Goal: Task Accomplishment & Management: Manage account settings

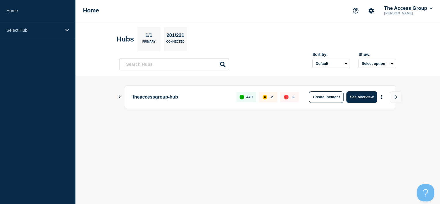
click at [119, 95] on icon "Show Connected Hubs" at bounding box center [120, 96] width 4 height 3
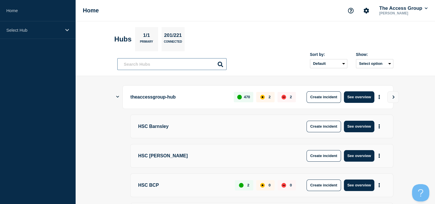
click at [140, 60] on input "text" at bounding box center [171, 64] width 109 height 12
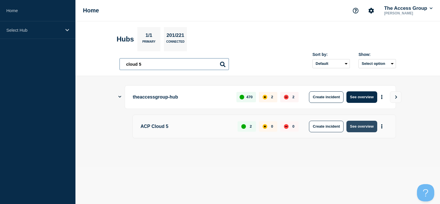
type input "cloud 5"
click at [366, 122] on button "See overview" at bounding box center [361, 127] width 31 height 12
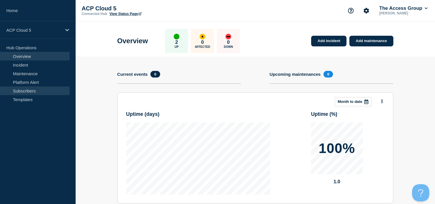
click at [30, 90] on link "Subscribers" at bounding box center [35, 90] width 70 height 9
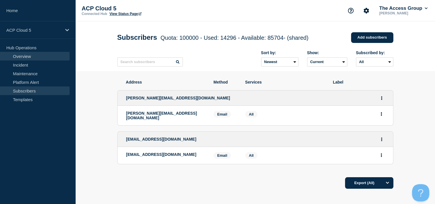
click at [25, 58] on link "Overview" at bounding box center [35, 56] width 70 height 9
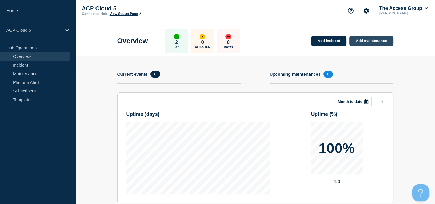
click at [367, 43] on link "Add maintenance" at bounding box center [372, 41] width 44 height 11
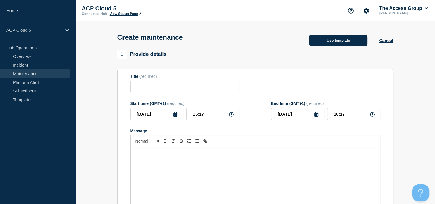
click at [345, 43] on button "Use template" at bounding box center [338, 41] width 58 height 12
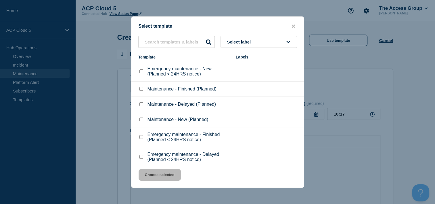
click at [140, 120] on input "Maintenance - New (Planned) checkbox" at bounding box center [142, 119] width 4 height 4
checkbox input "true"
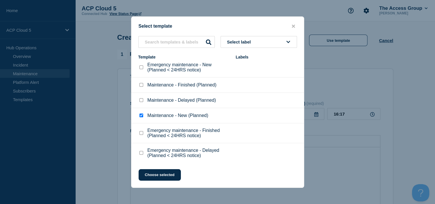
scroll to position [5, 0]
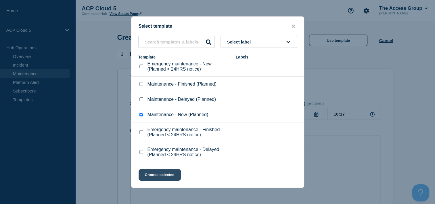
click at [170, 177] on button "Choose selected" at bounding box center [160, 175] width 42 height 12
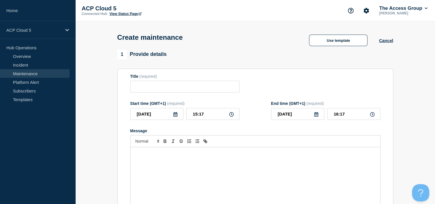
type input "Maintenance - New (Planned)"
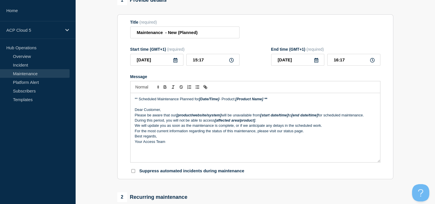
scroll to position [58, 0]
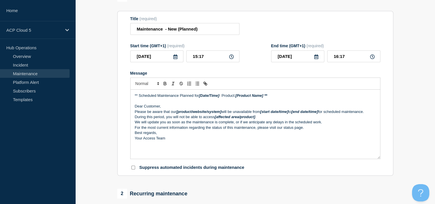
click at [172, 141] on p "Your Access Team" at bounding box center [255, 138] width 241 height 5
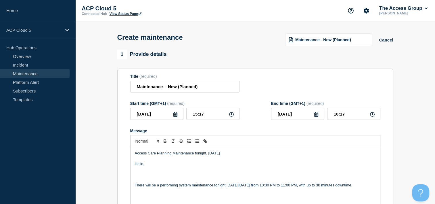
scroll to position [29, 0]
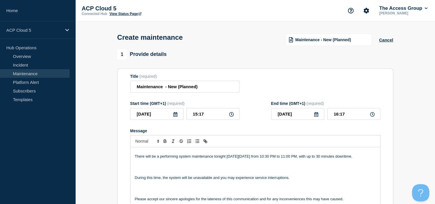
click at [233, 117] on icon at bounding box center [231, 114] width 5 height 5
click at [230, 116] on icon at bounding box center [231, 114] width 5 height 5
drag, startPoint x: 187, startPoint y: 118, endPoint x: 183, endPoint y: 118, distance: 4.0
click at [183, 118] on div "[DATE] 15:17" at bounding box center [184, 114] width 109 height 12
type input "10:30"
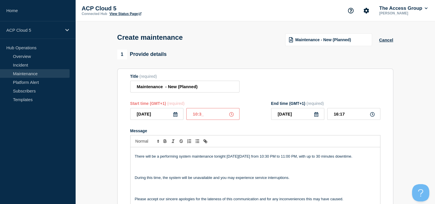
type input "11:30"
drag, startPoint x: 208, startPoint y: 115, endPoint x: 193, endPoint y: 116, distance: 14.7
click at [193, 116] on input "10:30" at bounding box center [213, 114] width 53 height 12
type input "22:30"
click at [353, 115] on input "23:30" at bounding box center [354, 114] width 53 height 12
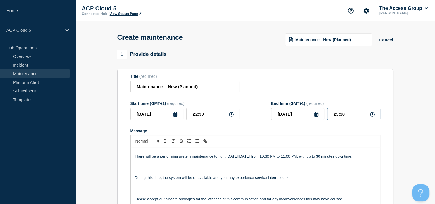
drag, startPoint x: 353, startPoint y: 115, endPoint x: 333, endPoint y: 115, distance: 20.1
click at [333, 115] on input "23:30" at bounding box center [354, 114] width 53 height 12
type input "23:00"
click at [159, 170] on p "Message" at bounding box center [255, 166] width 241 height 5
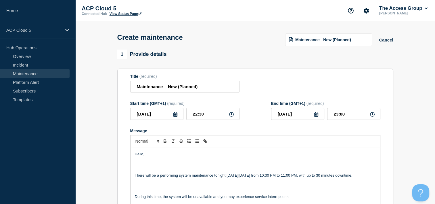
scroll to position [0, 0]
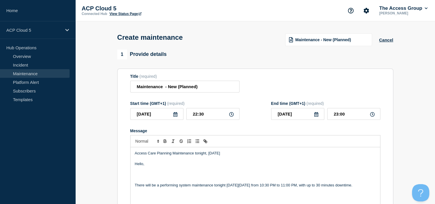
click at [145, 176] on p "Message" at bounding box center [255, 174] width 241 height 5
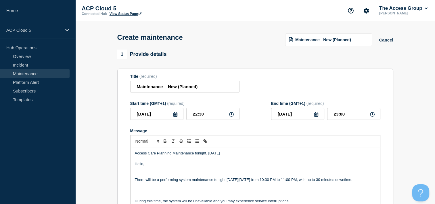
drag, startPoint x: 248, startPoint y: 154, endPoint x: 103, endPoint y: 152, distance: 144.5
copy p "Access Care Planning Maintenance tonight, [DATE]"
drag, startPoint x: 203, startPoint y: 88, endPoint x: 106, endPoint y: 88, distance: 96.7
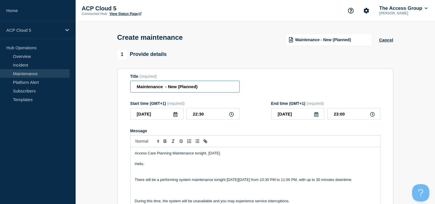
paste input "Access Care Planning Maintenance tonight, [DATE]"
type input "Access Care Planning Maintenance tonight, [DATE]"
drag, startPoint x: 247, startPoint y: 154, endPoint x: 119, endPoint y: 153, distance: 128.7
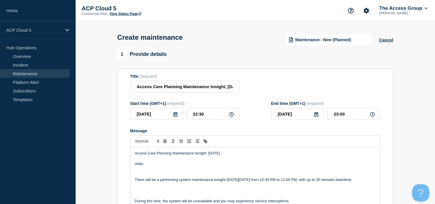
click at [119, 153] on section "Title (required) Access Care Planning Maintenance tonight, [DATE] Start time (G…" at bounding box center [255, 151] width 276 height 165
click at [164, 141] on icon "Toggle bold text" at bounding box center [165, 140] width 2 height 1
click at [157, 144] on icon "Font size" at bounding box center [158, 140] width 5 height 5
click at [151, 161] on span "submenu" at bounding box center [147, 156] width 23 height 7
click at [156, 144] on icon "Font size" at bounding box center [158, 140] width 5 height 5
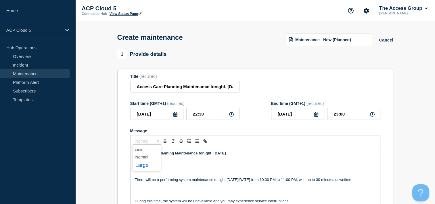
click at [141, 170] on span "submenu" at bounding box center [147, 165] width 23 height 9
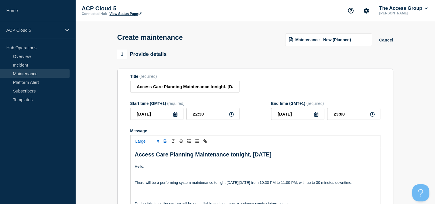
click at [147, 178] on p "Message" at bounding box center [255, 176] width 241 height 5
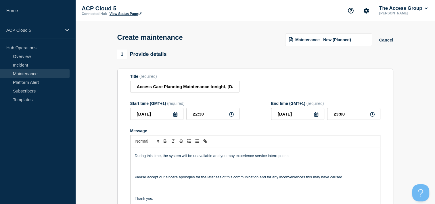
scroll to position [28, 0]
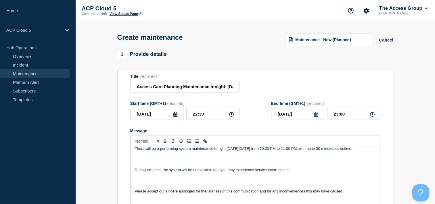
click at [140, 167] on p "Message" at bounding box center [255, 164] width 241 height 5
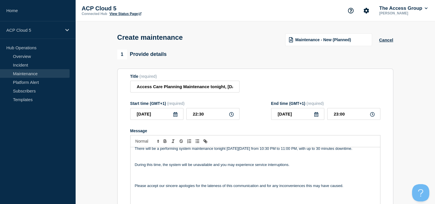
click at [138, 162] on p "Message" at bounding box center [255, 159] width 241 height 5
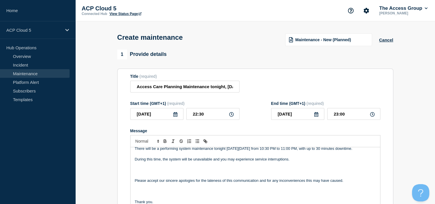
click at [140, 167] on p "Message" at bounding box center [255, 164] width 241 height 5
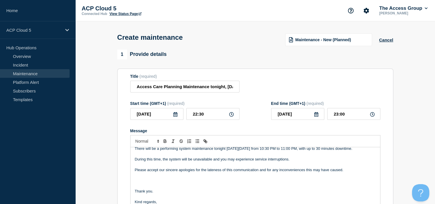
click at [138, 183] on p "Message" at bounding box center [255, 180] width 241 height 5
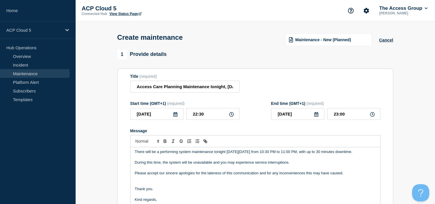
scroll to position [25, 0]
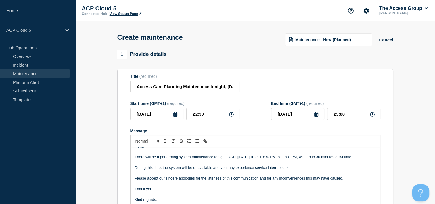
click at [159, 191] on p "Thank you." at bounding box center [255, 188] width 241 height 5
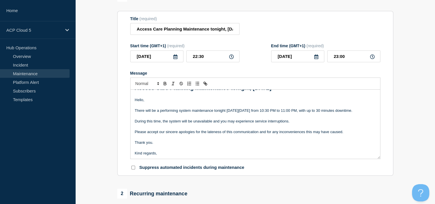
scroll to position [0, 0]
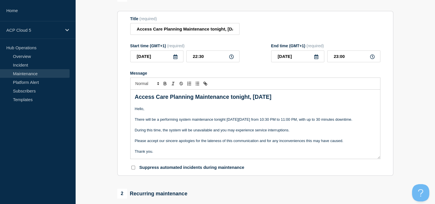
drag, startPoint x: 160, startPoint y: 121, endPoint x: 150, endPoint y: 127, distance: 11.2
click at [150, 122] on p "There will be a performing system maintenance tonight [DATE][DATE] from 10:30 P…" at bounding box center [255, 119] width 241 height 5
click at [164, 83] on icon "Toggle bold text" at bounding box center [165, 82] width 2 height 1
click at [183, 128] on p "Message" at bounding box center [255, 124] width 241 height 5
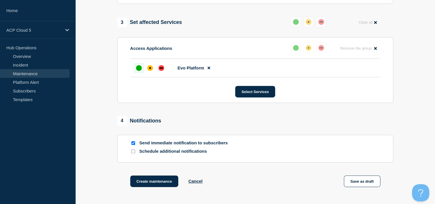
scroll to position [288, 0]
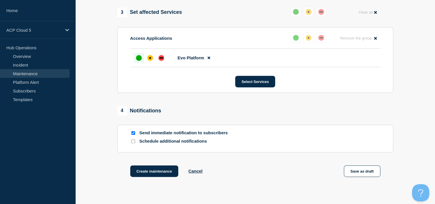
click at [133, 143] on input "Schedule additional notifications" at bounding box center [134, 141] width 4 height 4
checkbox input "true"
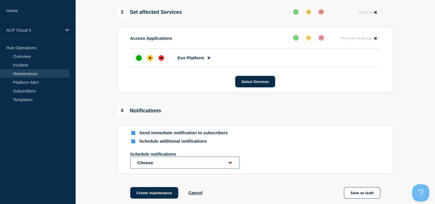
click at [196, 164] on button "Choose" at bounding box center [184, 162] width 109 height 12
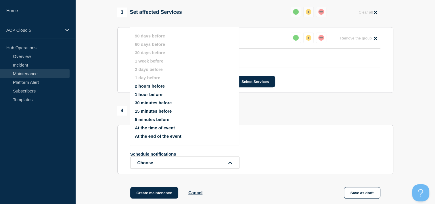
click at [153, 94] on button "1 hour before" at bounding box center [149, 94] width 28 height 5
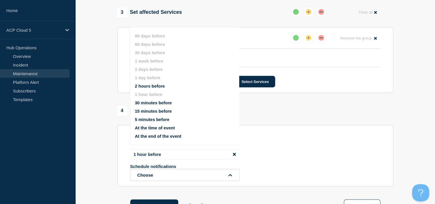
click at [291, 155] on div "1 hour before Schedule notifications Choose 90 days before 60 days before 30 da…" at bounding box center [255, 165] width 250 height 32
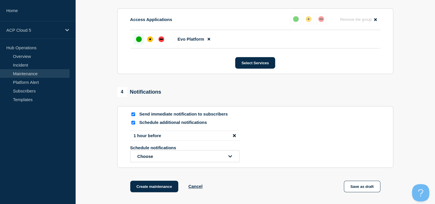
scroll to position [317, 0]
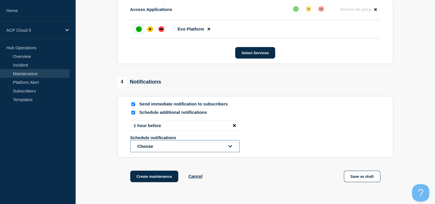
click at [230, 147] on icon "open dropdown" at bounding box center [231, 146] width 4 height 2
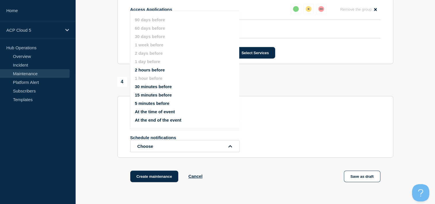
click at [152, 104] on button "5 minutes before" at bounding box center [152, 103] width 35 height 5
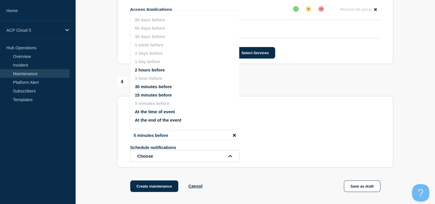
click at [296, 131] on div "1 hour before 5 minutes before Schedule notifications Choose 90 days before 60 …" at bounding box center [255, 140] width 250 height 41
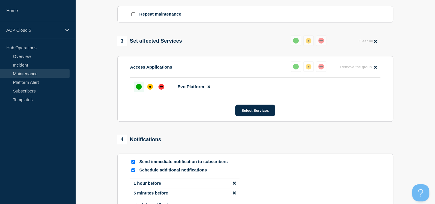
scroll to position [345, 0]
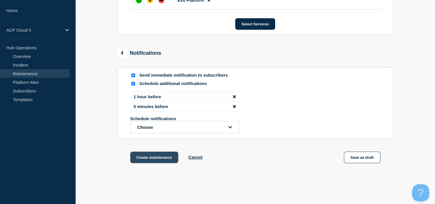
click at [154, 162] on button "Create maintenance" at bounding box center [154, 157] width 48 height 12
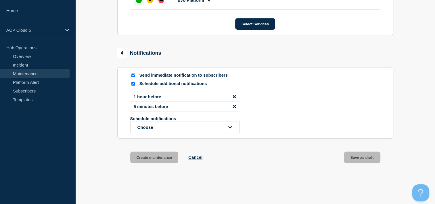
scroll to position [357, 0]
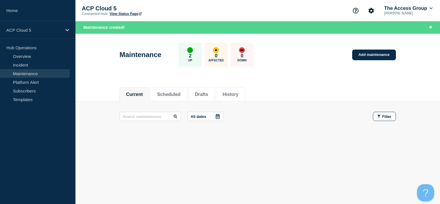
click at [123, 12] on link "View Status Page" at bounding box center [126, 14] width 32 height 4
click at [175, 83] on div "Current Scheduled Drafts History" at bounding box center [257, 91] width 276 height 20
click at [177, 88] on li "Scheduled" at bounding box center [169, 94] width 37 height 14
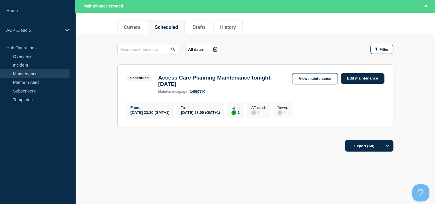
scroll to position [41, 0]
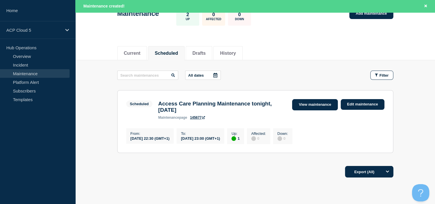
click at [324, 106] on link "View maintenance" at bounding box center [314, 104] width 45 height 11
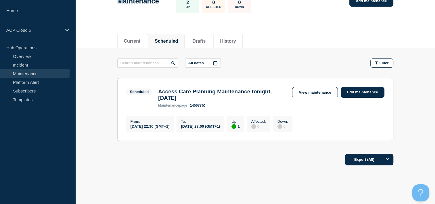
scroll to position [29, 0]
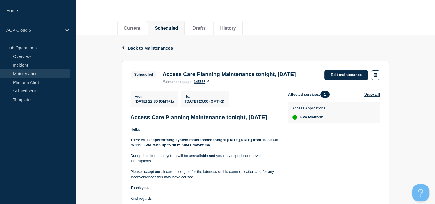
scroll to position [58, 0]
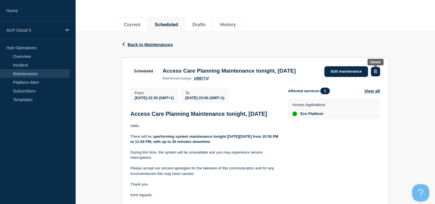
click at [374, 72] on button "button" at bounding box center [375, 71] width 9 height 9
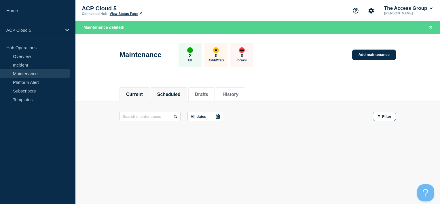
click at [174, 95] on button "Scheduled" at bounding box center [168, 94] width 23 height 5
click at [143, 94] on button "Current" at bounding box center [134, 94] width 17 height 5
click at [358, 54] on link "Add maintenance" at bounding box center [374, 55] width 44 height 11
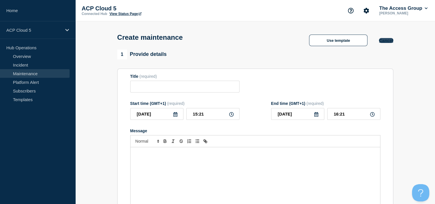
click at [384, 43] on button "Cancel" at bounding box center [386, 40] width 14 height 5
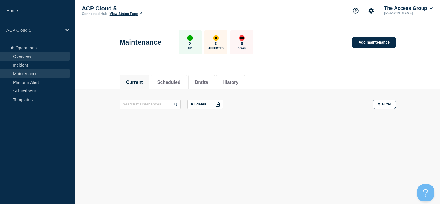
click at [28, 54] on link "Overview" at bounding box center [35, 56] width 70 height 9
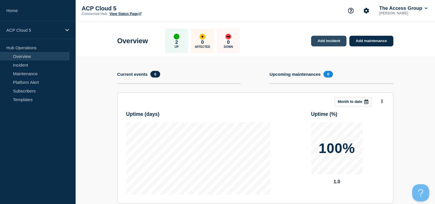
click at [315, 41] on link "Add incident" at bounding box center [328, 41] width 35 height 11
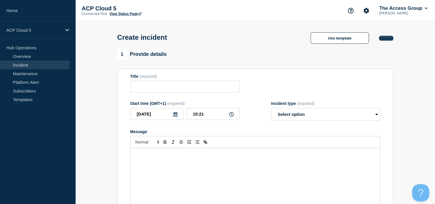
click at [383, 38] on button "Cancel" at bounding box center [386, 38] width 14 height 5
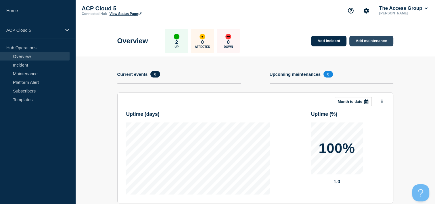
click at [356, 44] on link "Add maintenance" at bounding box center [372, 41] width 44 height 11
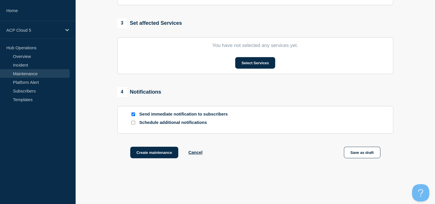
scroll to position [241, 0]
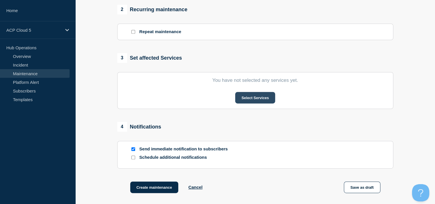
click at [246, 97] on button "Select Services" at bounding box center [255, 98] width 40 height 12
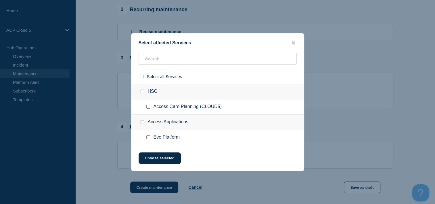
click at [228, 90] on div "HSC" at bounding box center [218, 92] width 173 height 16
click at [150, 107] on input "Access Care Planning (CLOUD5) checkbox" at bounding box center [149, 107] width 4 height 4
checkbox input "true"
click at [163, 161] on button "Choose selected" at bounding box center [160, 158] width 42 height 12
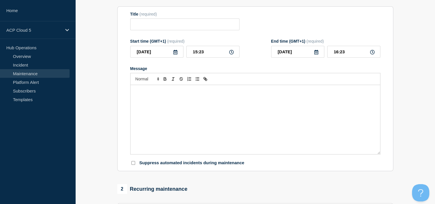
scroll to position [40, 0]
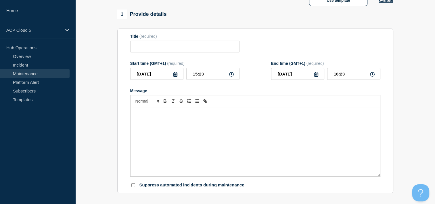
click at [174, 121] on div "Message" at bounding box center [256, 141] width 250 height 69
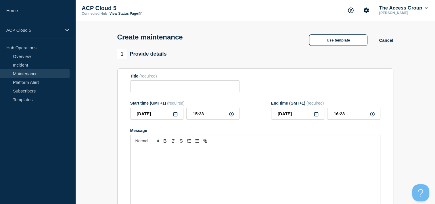
scroll to position [0, 0]
click at [335, 45] on button "Use template" at bounding box center [338, 41] width 58 height 12
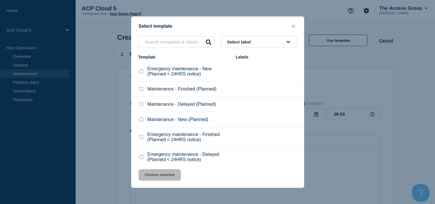
click at [140, 119] on input "Maintenance - New (Planned) checkbox" at bounding box center [142, 119] width 4 height 4
checkbox input "true"
click at [268, 45] on button "Select label" at bounding box center [259, 42] width 77 height 12
click at [161, 172] on button "Choose selected" at bounding box center [160, 175] width 42 height 12
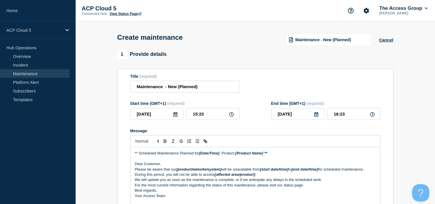
click at [177, 117] on icon at bounding box center [176, 114] width 4 height 5
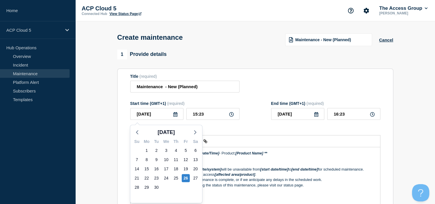
click at [230, 117] on icon at bounding box center [231, 114] width 5 height 5
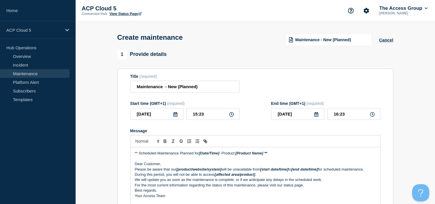
click at [232, 116] on icon at bounding box center [231, 114] width 5 height 5
drag, startPoint x: 407, startPoint y: 81, endPoint x: 389, endPoint y: 59, distance: 28.4
click at [205, 161] on p "Message" at bounding box center [255, 158] width 241 height 5
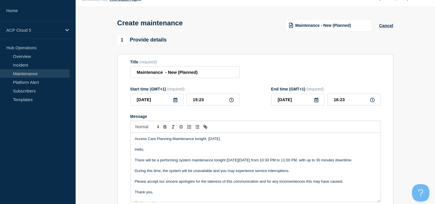
drag, startPoint x: 247, startPoint y: 139, endPoint x: 123, endPoint y: 136, distance: 124.4
click at [123, 136] on section "Title (required) Maintenance - New (Planned) Start time (GMT+1) (required) [DAT…" at bounding box center [255, 136] width 276 height 165
click at [148, 125] on div at bounding box center [255, 127] width 250 height 12
click at [149, 127] on span "Font size" at bounding box center [147, 126] width 28 height 7
click at [227, 150] on p "Hello," at bounding box center [255, 149] width 241 height 5
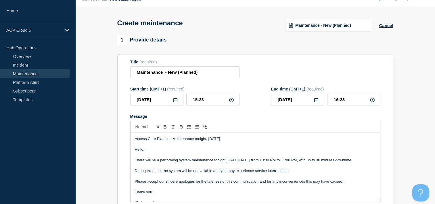
drag, startPoint x: 242, startPoint y: 142, endPoint x: 132, endPoint y: 140, distance: 110.0
click at [132, 140] on div "Access Care Planning Maintenance tonight, [DATE] Hello, There will be a perform…" at bounding box center [256, 167] width 250 height 69
click at [148, 130] on span "Font size" at bounding box center [147, 126] width 28 height 7
click at [146, 155] on span "submenu" at bounding box center [147, 150] width 23 height 9
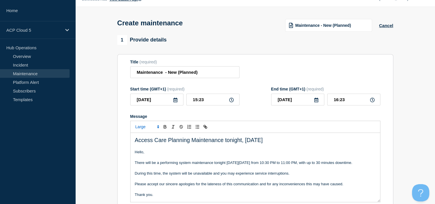
click at [185, 142] on span "Access Care Planning Maintenance tonight, [DATE]" at bounding box center [199, 140] width 128 height 6
drag, startPoint x: 135, startPoint y: 141, endPoint x: 242, endPoint y: 141, distance: 107.1
click at [242, 141] on span "Access Care Planning Maintenance tonight, [DATE]" at bounding box center [199, 140] width 128 height 6
copy span "Access Care Planning Maintenance tonight"
drag, startPoint x: 198, startPoint y: 73, endPoint x: 125, endPoint y: 73, distance: 72.8
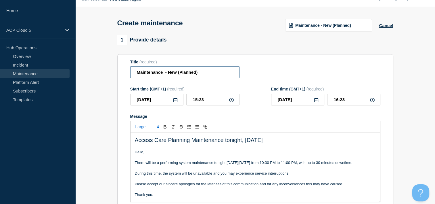
click at [125, 73] on section "Title (required) Maintenance - New (Planned) Start time (GMT+1) (required) [DAT…" at bounding box center [255, 136] width 276 height 165
paste input "Access Care Planning Maintenance tonight"
type input "Access Care Planning Maintenance tonight"
click at [230, 102] on icon at bounding box center [231, 100] width 5 height 5
drag, startPoint x: 299, startPoint y: 142, endPoint x: 117, endPoint y: 143, distance: 181.9
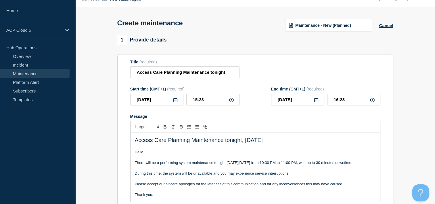
click at [117, 143] on section "Title (required) Access Care Planning Maintenance tonight Start time (GMT+1) (r…" at bounding box center [255, 136] width 276 height 165
click at [165, 128] on icon "Toggle bold text" at bounding box center [165, 126] width 5 height 5
click at [173, 171] on p "Message" at bounding box center [255, 168] width 241 height 5
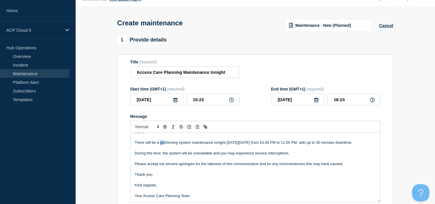
scroll to position [24, 0]
drag, startPoint x: 160, startPoint y: 139, endPoint x: 150, endPoint y: 147, distance: 13.1
click at [150, 145] on p "There will be a performing system maintenance tonight [DATE][DATE] from 10:30 P…" at bounding box center [255, 142] width 241 height 5
click at [164, 128] on icon "Toggle bold text" at bounding box center [165, 127] width 2 height 1
click at [171, 151] on p "Message" at bounding box center [255, 147] width 241 height 5
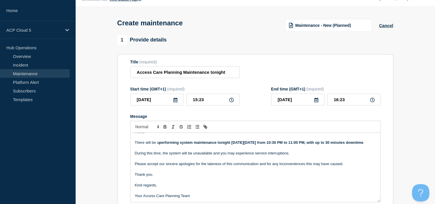
scroll to position [25, 0]
drag, startPoint x: 203, startPoint y: 100, endPoint x: 191, endPoint y: 101, distance: 13.0
click at [191, 101] on input "15:23" at bounding box center [213, 100] width 53 height 12
type input "10:30"
type input "11:30"
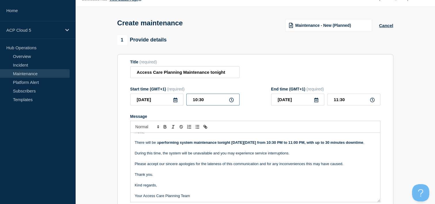
drag, startPoint x: 213, startPoint y: 100, endPoint x: 182, endPoint y: 100, distance: 31.1
click at [182, 100] on div "[DATE] 10:30" at bounding box center [184, 100] width 109 height 12
type input "22:30"
drag, startPoint x: 347, startPoint y: 102, endPoint x: 341, endPoint y: 103, distance: 6.6
click at [341, 103] on input "23:30" at bounding box center [354, 100] width 53 height 12
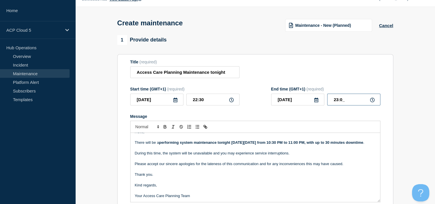
type input "23:00"
click at [335, 114] on form "Title (required) Access Care Planning Maintenance tonight Start time (GMT+1) (r…" at bounding box center [255, 137] width 250 height 154
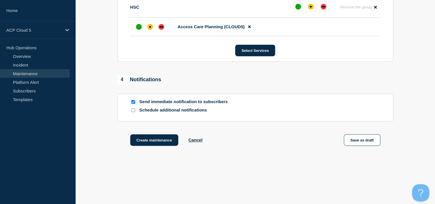
scroll to position [330, 0]
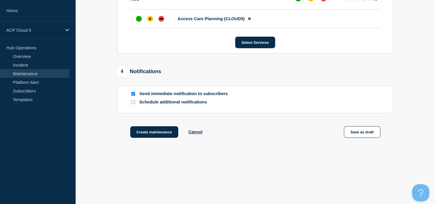
click at [133, 100] on input "Schedule additional notifications" at bounding box center [134, 102] width 4 height 4
checkbox input "true"
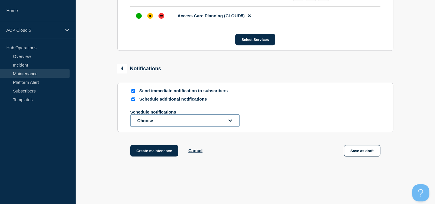
click at [176, 121] on button "Choose" at bounding box center [184, 120] width 109 height 12
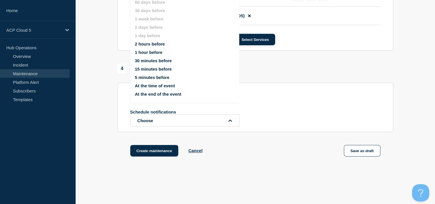
scroll to position [316, 0]
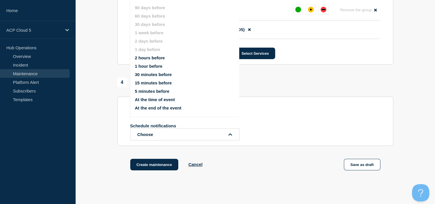
click at [151, 64] on ul "90 days before 60 days before 30 days before 1 week before 2 days before 1 day …" at bounding box center [189, 58] width 109 height 112
click at [150, 66] on button "1 hour before" at bounding box center [149, 66] width 28 height 5
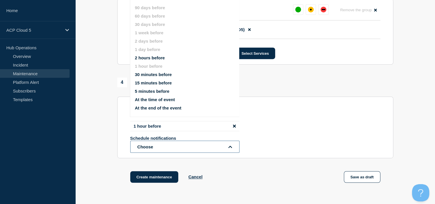
click at [159, 153] on button "Choose" at bounding box center [184, 146] width 109 height 12
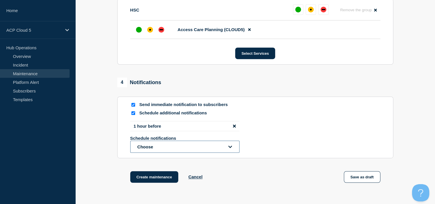
click at [159, 146] on button "Choose" at bounding box center [184, 146] width 109 height 12
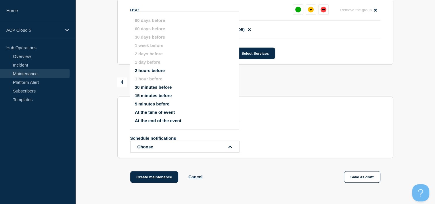
click at [151, 104] on button "5 minutes before" at bounding box center [152, 103] width 35 height 5
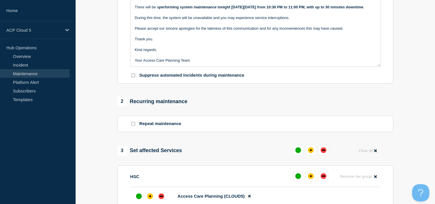
scroll to position [230, 0]
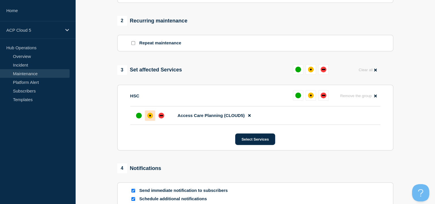
click at [150, 118] on div "affected" at bounding box center [150, 116] width 6 height 6
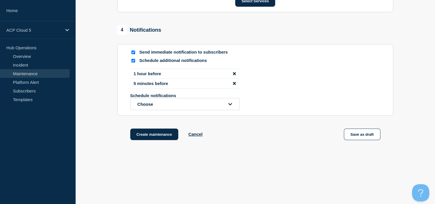
scroll to position [374, 0]
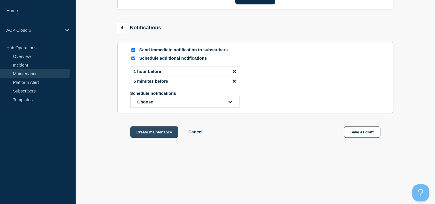
click at [143, 134] on button "Create maintenance" at bounding box center [154, 132] width 48 height 12
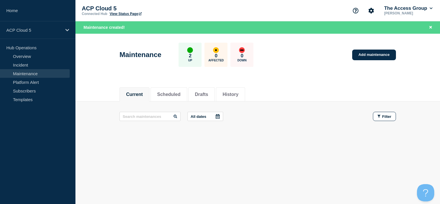
click at [126, 13] on link "View Status Page" at bounding box center [126, 14] width 32 height 4
click at [33, 90] on link "Subscribers" at bounding box center [35, 90] width 70 height 9
